Goal: Navigation & Orientation: Find specific page/section

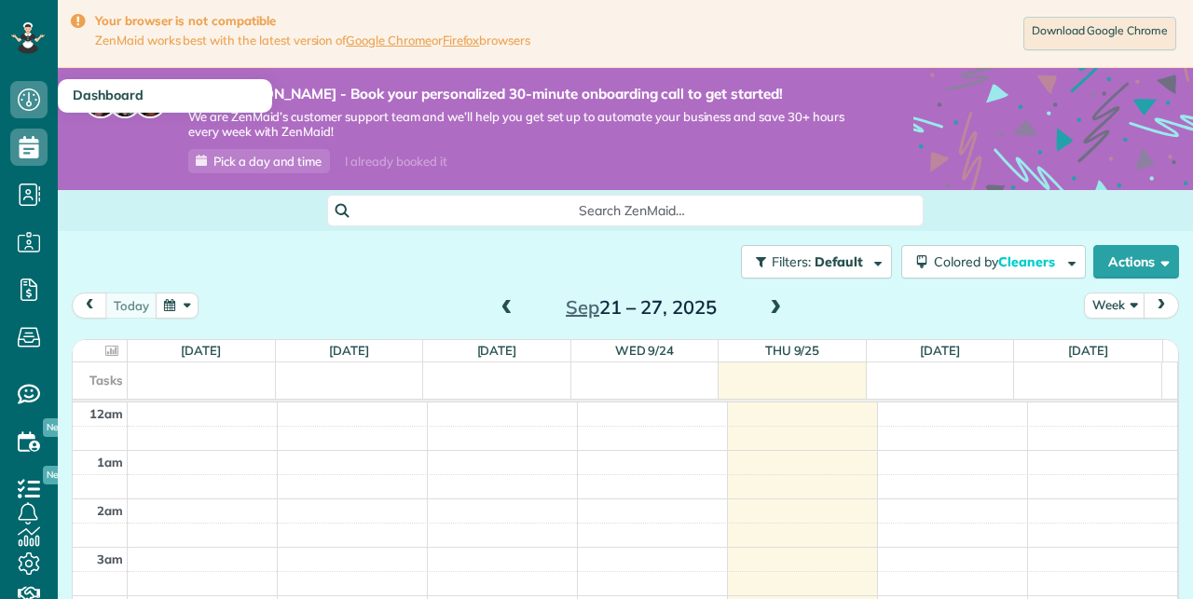
scroll to position [252, 0]
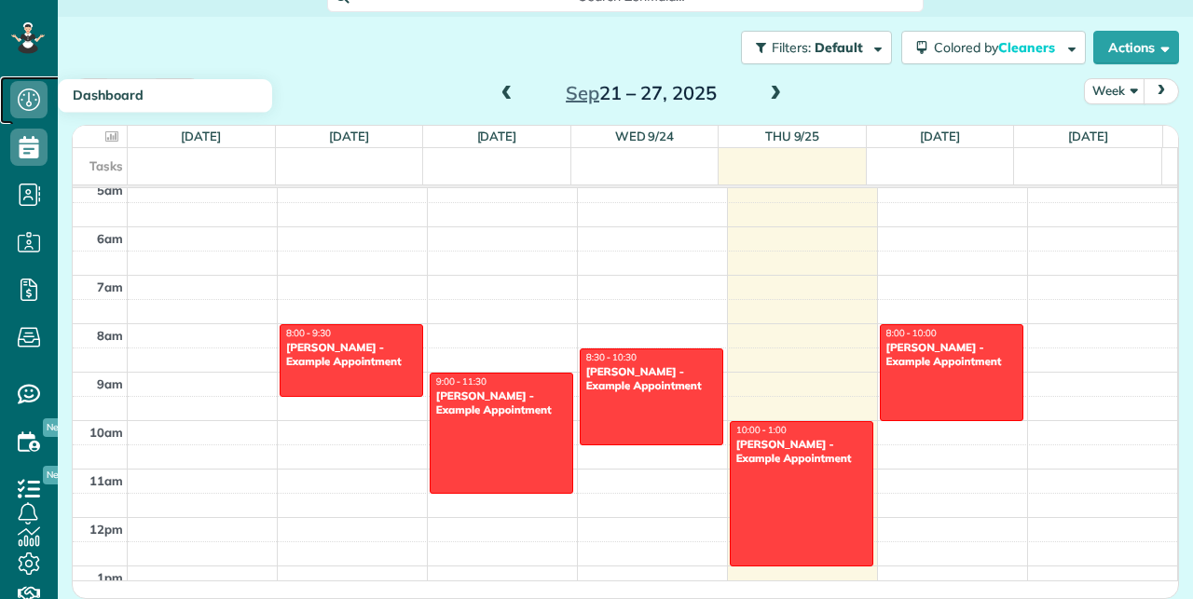
click at [22, 93] on icon at bounding box center [28, 99] width 37 height 37
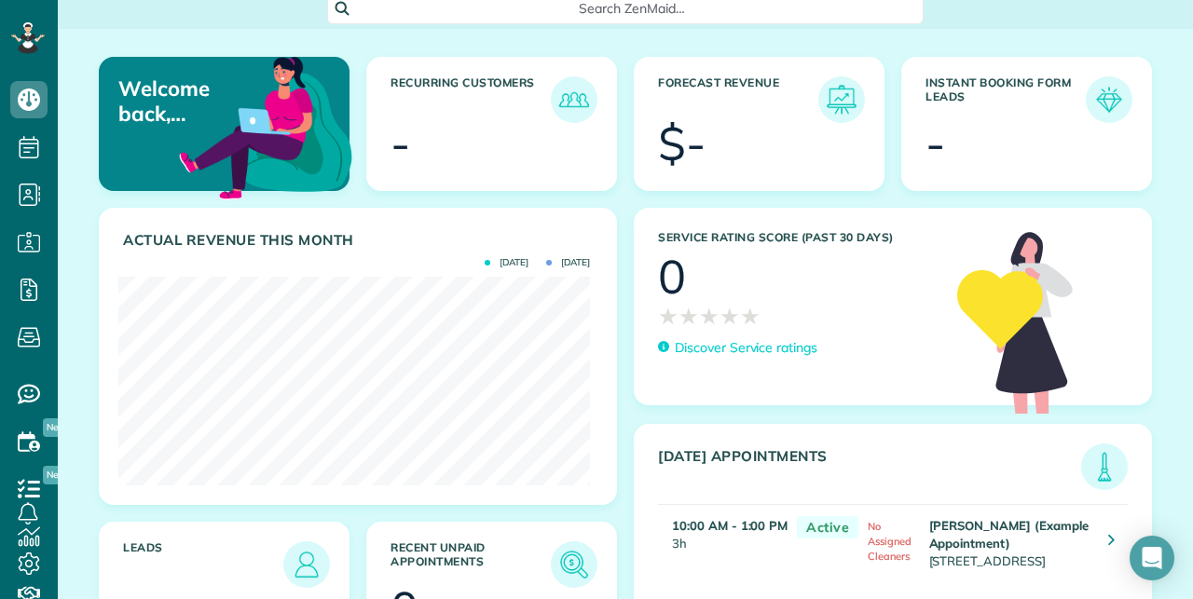
scroll to position [110, 0]
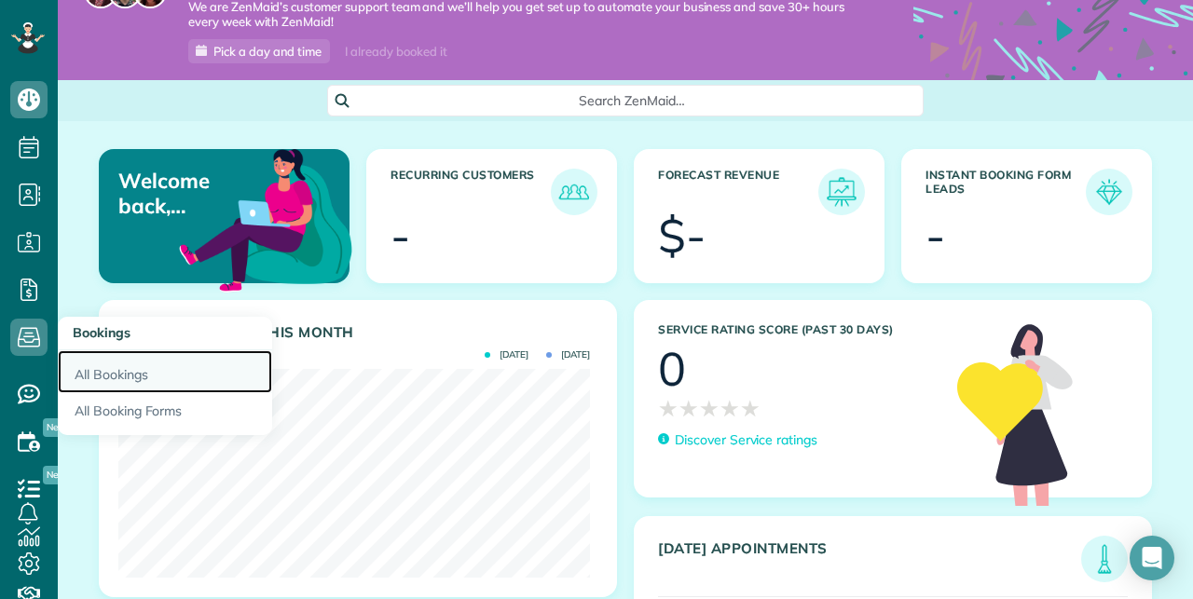
click at [118, 384] on link "All Bookings" at bounding box center [165, 371] width 214 height 43
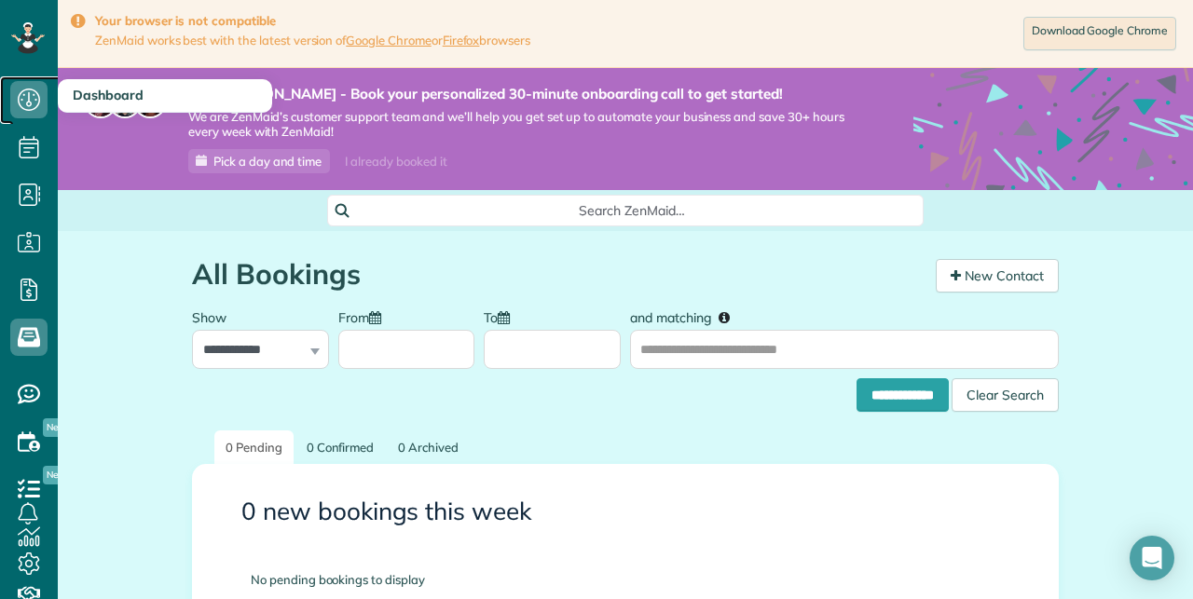
click at [31, 103] on use at bounding box center [29, 100] width 22 height 22
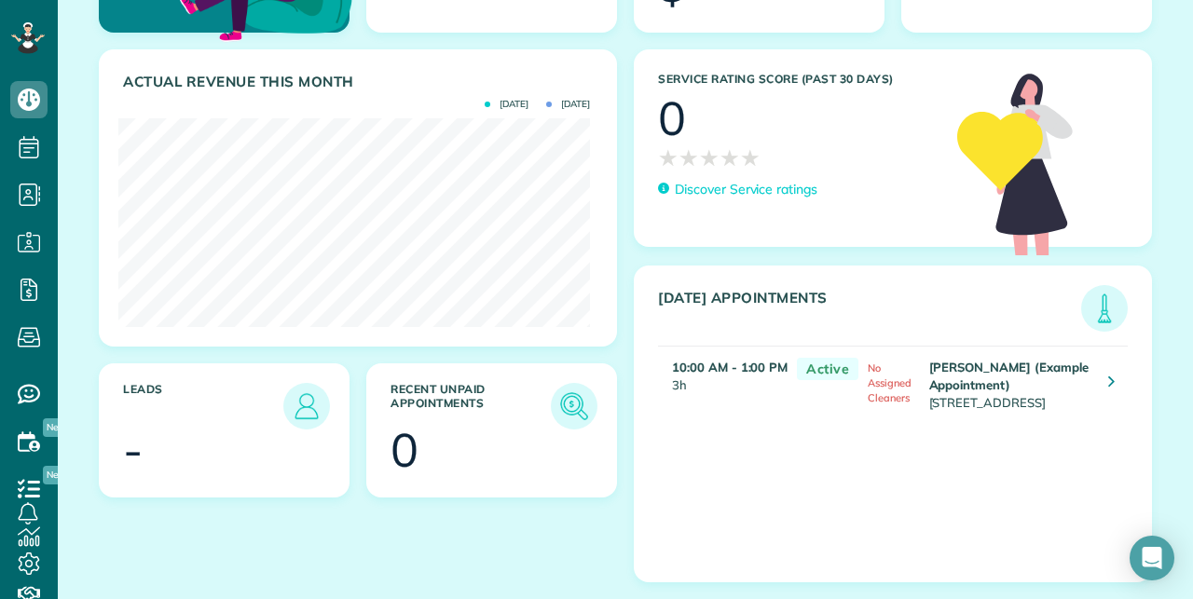
scroll to position [378, 0]
click at [782, 290] on h3 "Today's Appointments" at bounding box center [869, 311] width 423 height 42
click at [825, 362] on span "Active" at bounding box center [828, 369] width 62 height 23
click at [1094, 378] on link at bounding box center [1111, 384] width 34 height 34
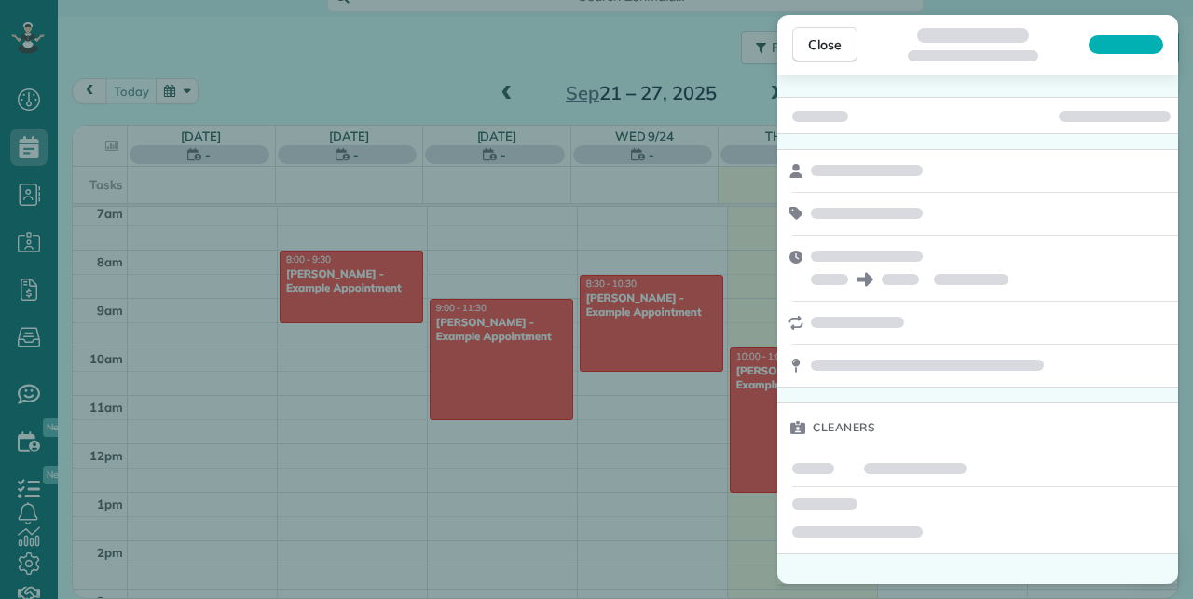
scroll to position [344, 0]
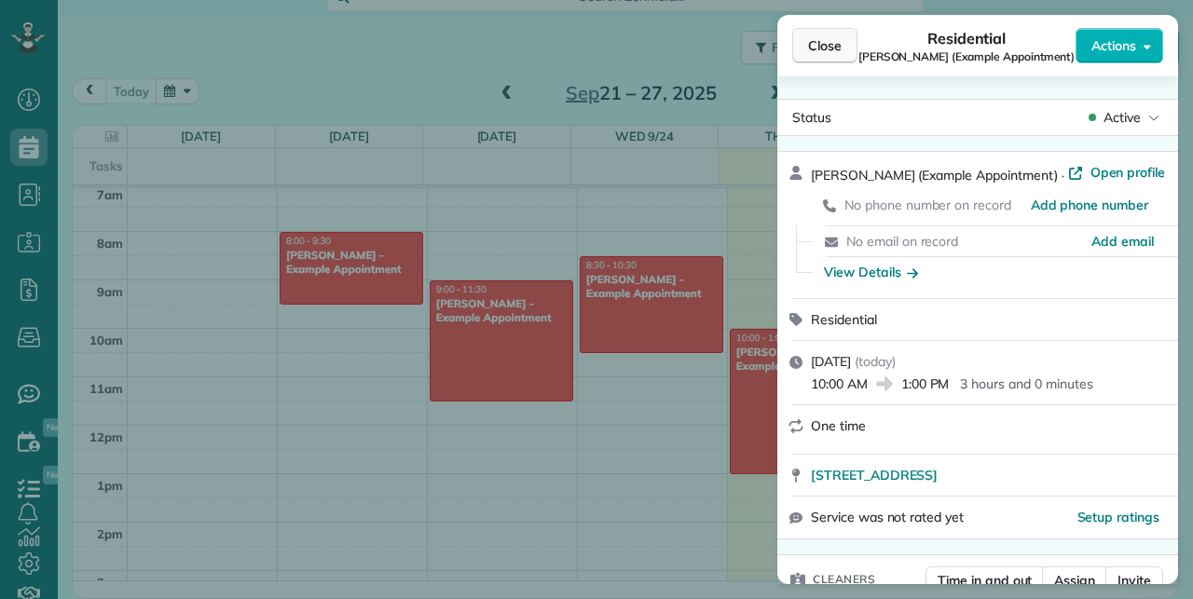
click at [818, 54] on span "Close" at bounding box center [825, 45] width 34 height 19
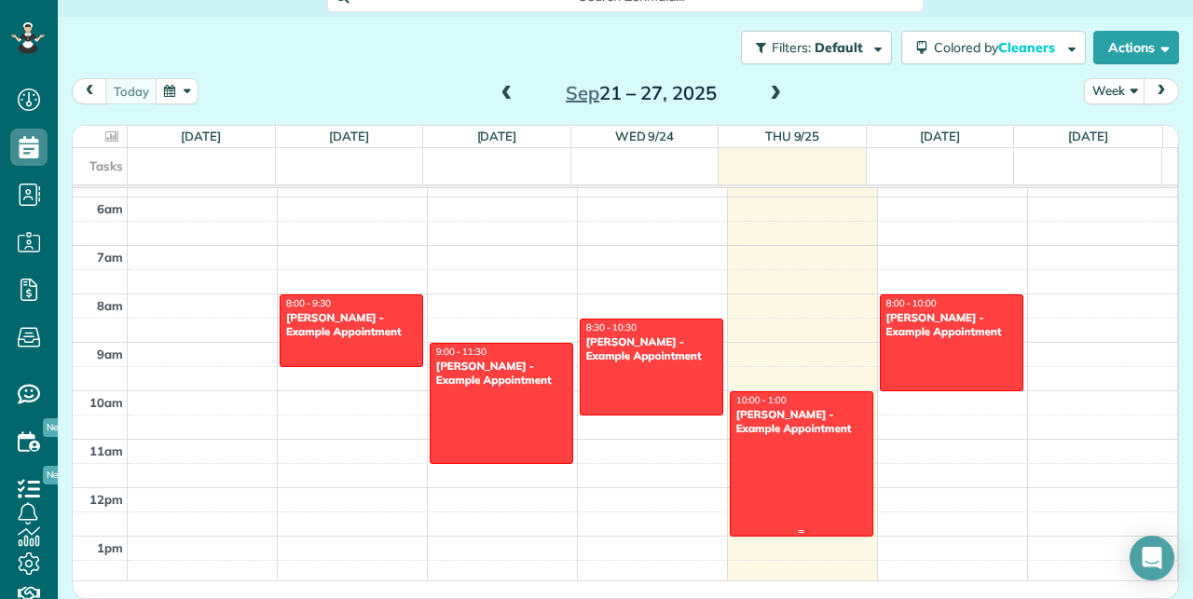
scroll to position [322, 0]
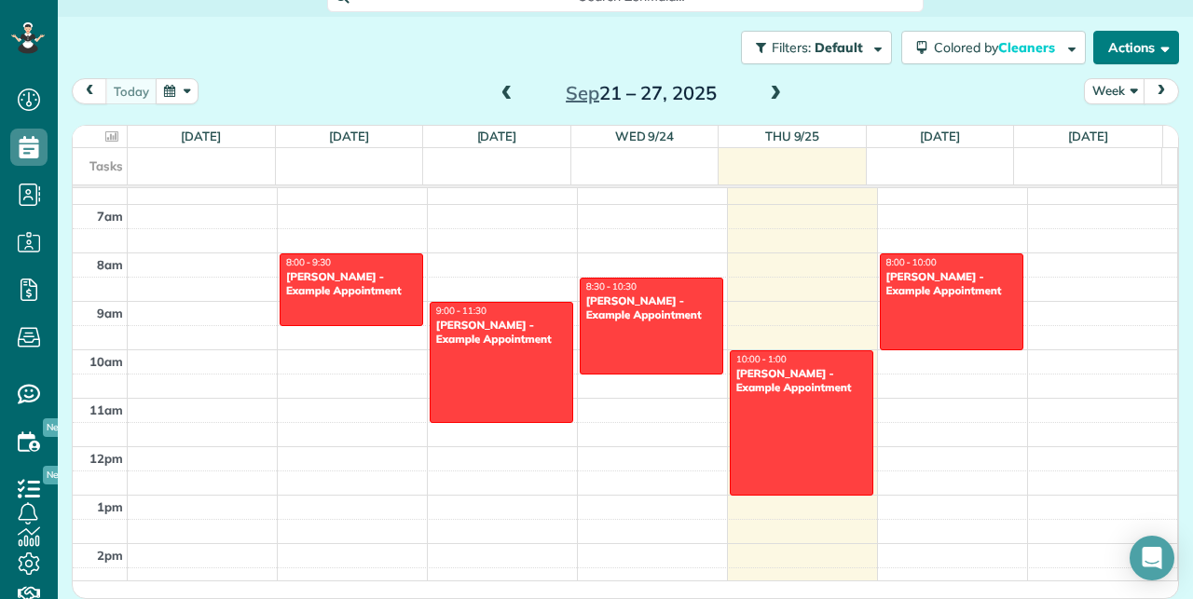
click at [1104, 31] on button "Actions" at bounding box center [1136, 48] width 86 height 34
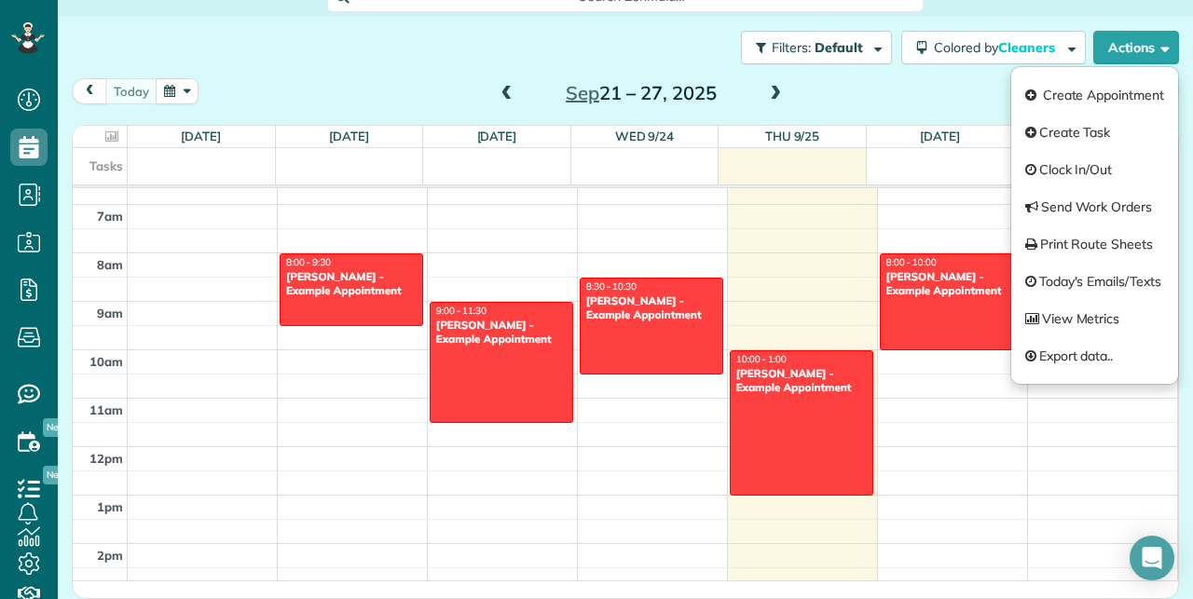
drag, startPoint x: 448, startPoint y: 82, endPoint x: 419, endPoint y: 89, distance: 29.8
click at [428, 82] on div "today Week Sep 21 – 27, 2025" at bounding box center [625, 95] width 1107 height 34
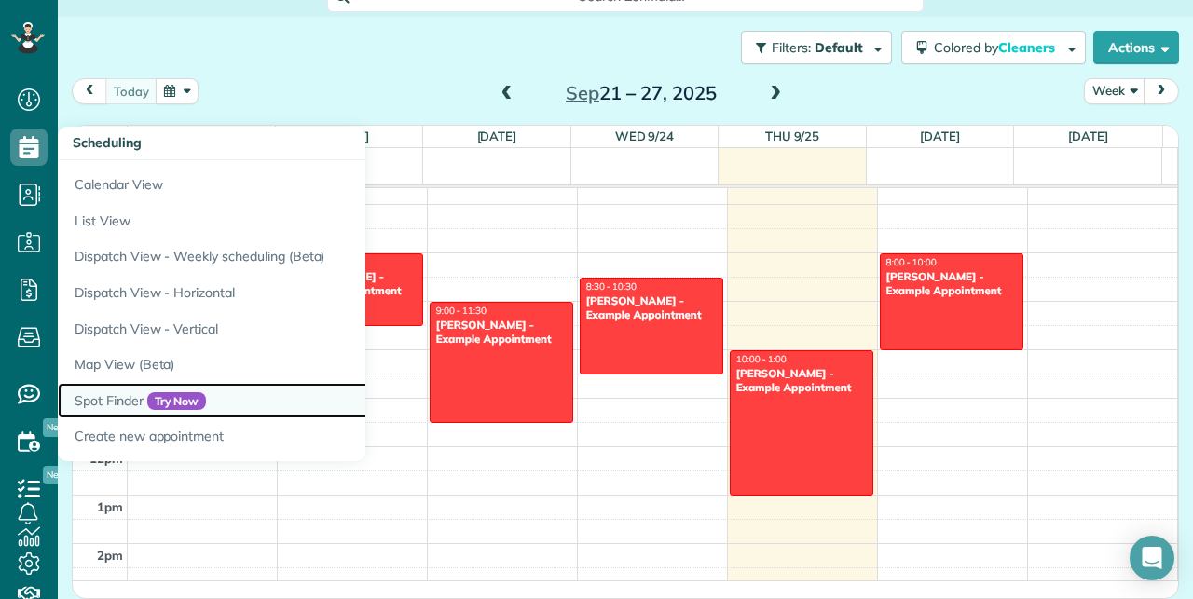
click at [145, 413] on link "Spot Finder Try Now" at bounding box center [291, 401] width 466 height 36
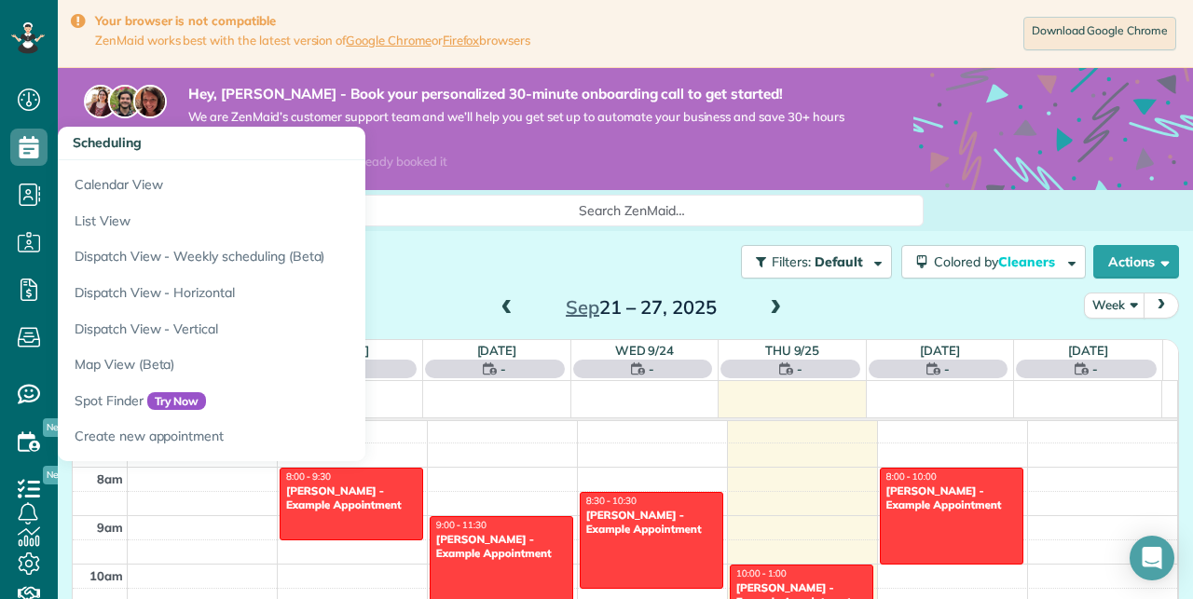
scroll to position [226, 0]
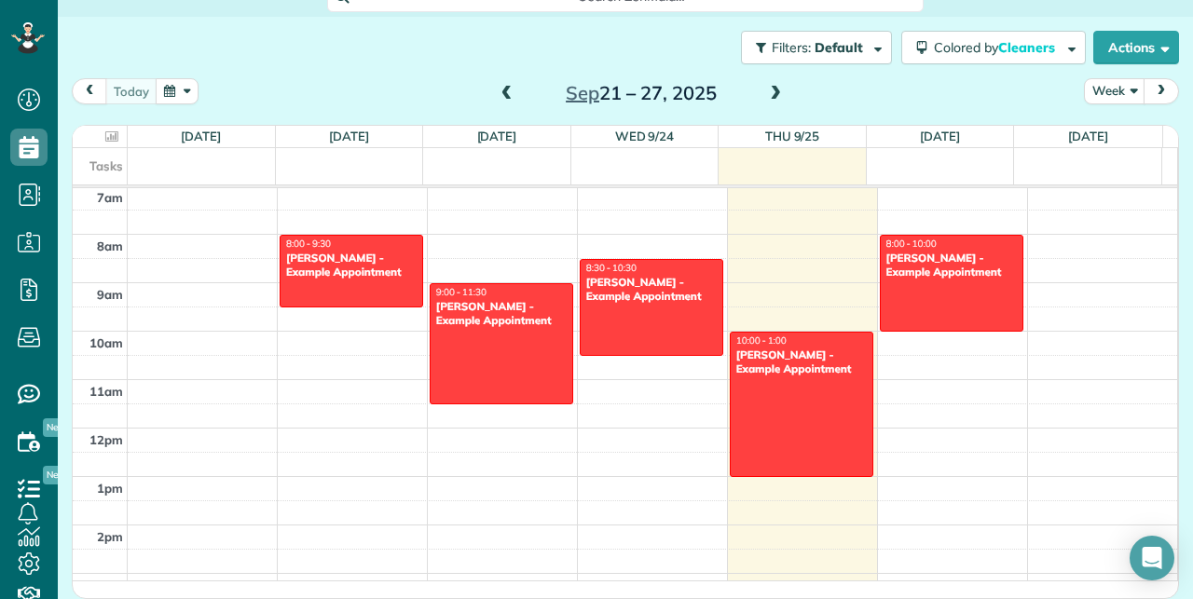
click at [1154, 85] on span "next" at bounding box center [1161, 91] width 15 height 12
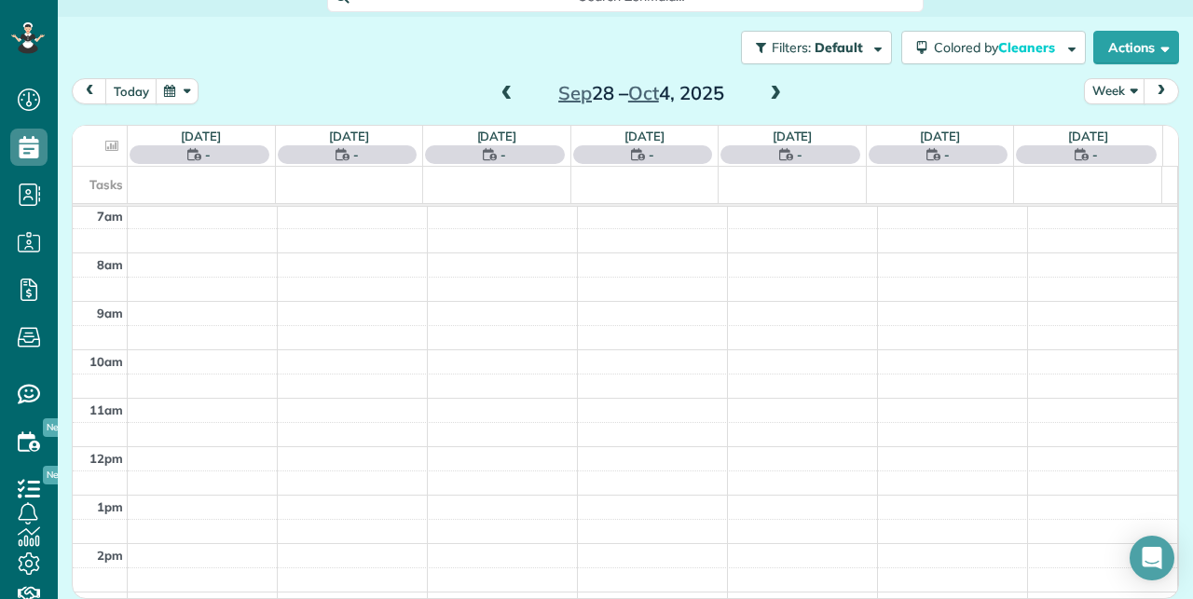
scroll to position [340, 0]
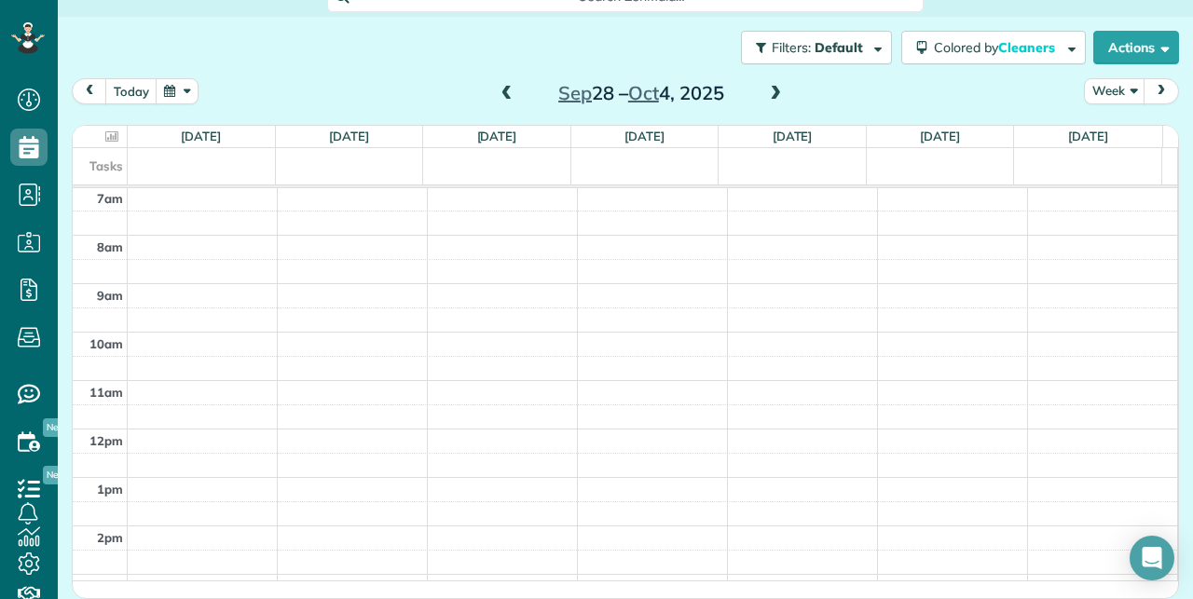
click at [497, 86] on span at bounding box center [507, 94] width 21 height 17
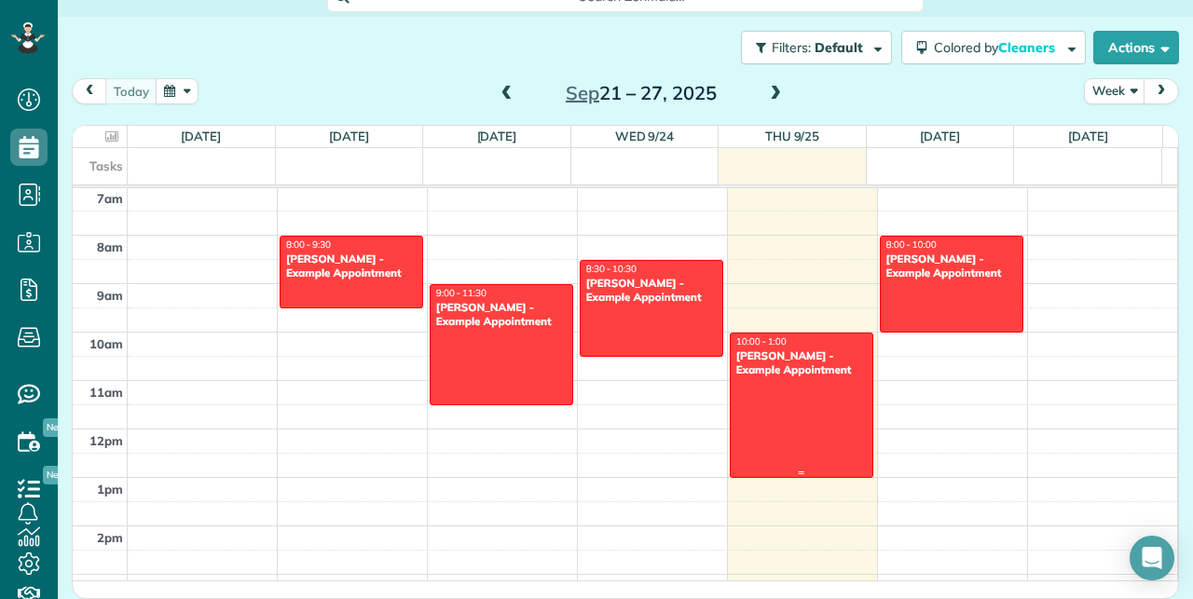
click at [753, 405] on div at bounding box center [802, 406] width 142 height 144
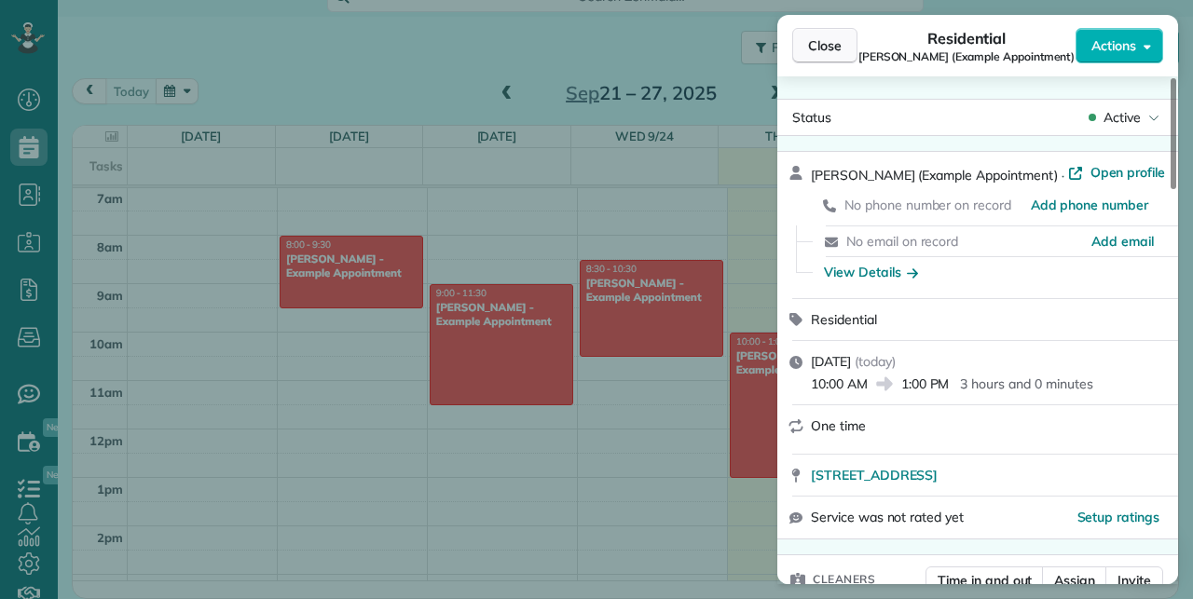
click at [833, 40] on span "Close" at bounding box center [825, 45] width 34 height 19
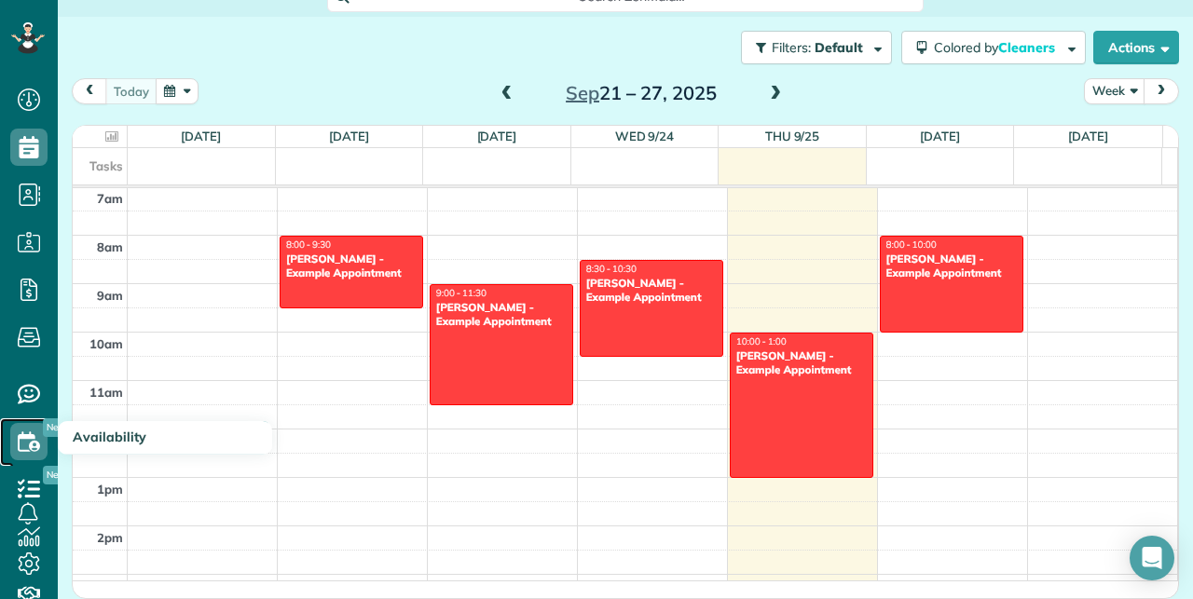
click at [21, 442] on icon at bounding box center [28, 441] width 37 height 37
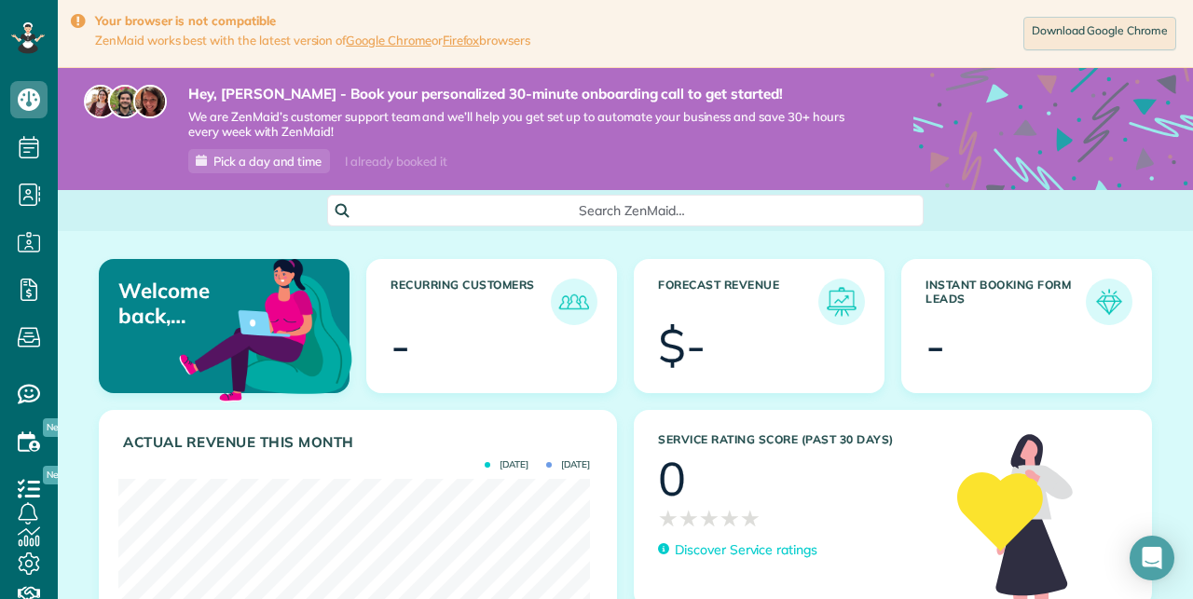
scroll to position [8, 8]
click at [14, 31] on icon at bounding box center [28, 38] width 34 height 32
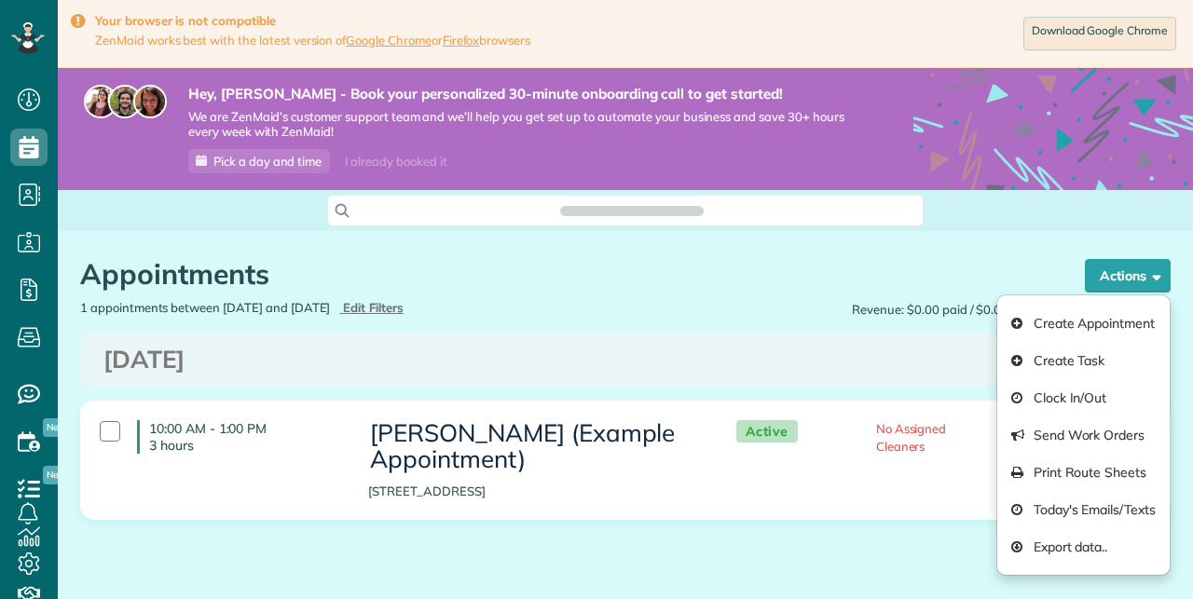
click at [861, 527] on div "Appointments the List View [2 min] Schedule Changes Actions Create Appointment …" at bounding box center [625, 445] width 1118 height 429
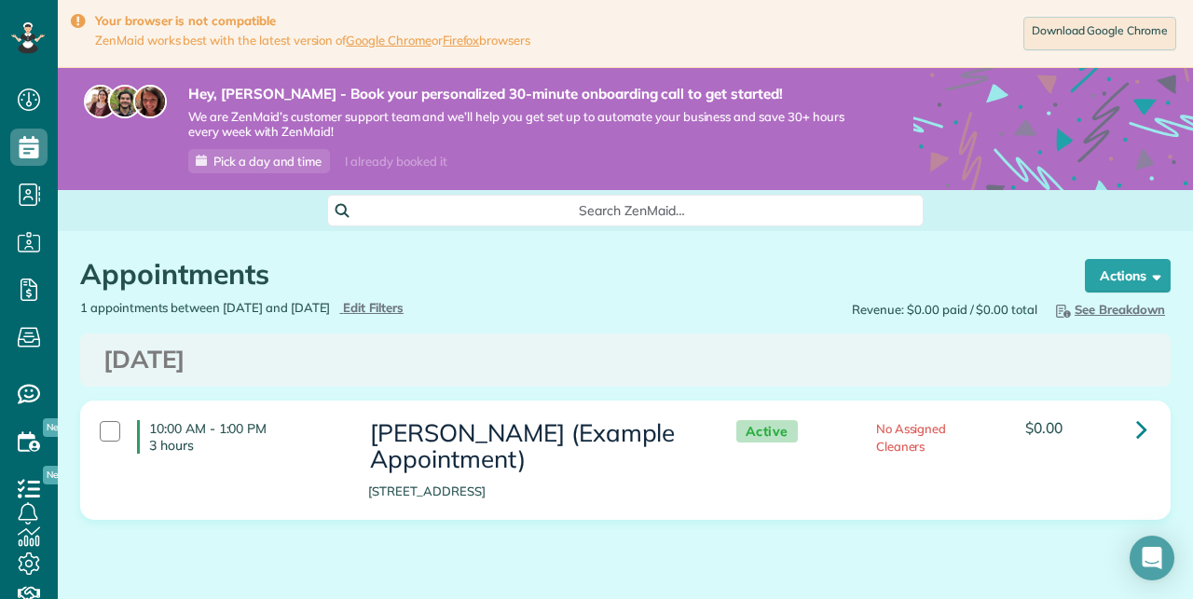
scroll to position [61, 0]
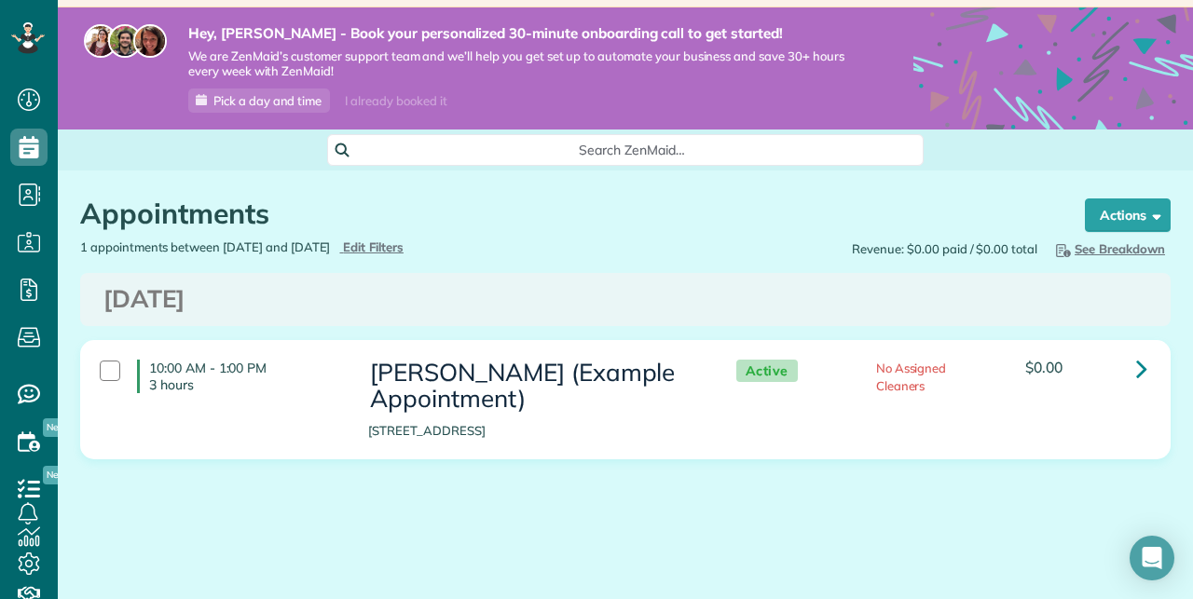
click at [126, 361] on div "10:00 AM - 1:00 PM 3 hours" at bounding box center [220, 376] width 268 height 52
click at [114, 377] on div "10:00 AM - 1:00 PM 3 hours" at bounding box center [220, 376] width 268 height 52
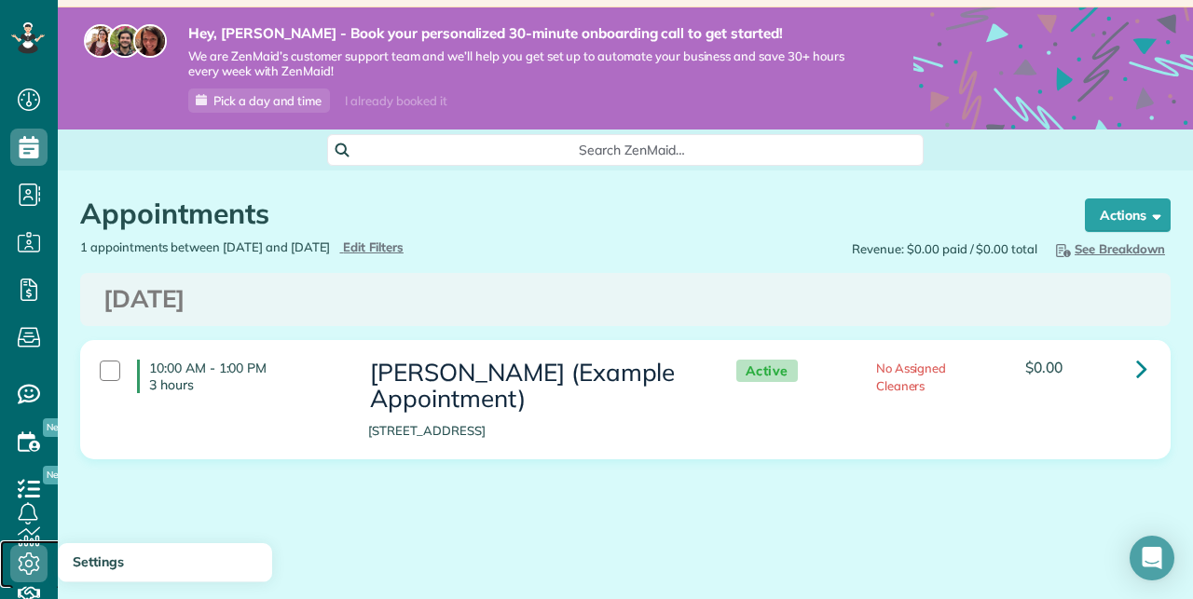
click at [16, 562] on icon at bounding box center [28, 563] width 37 height 37
